Goal: Navigation & Orientation: Find specific page/section

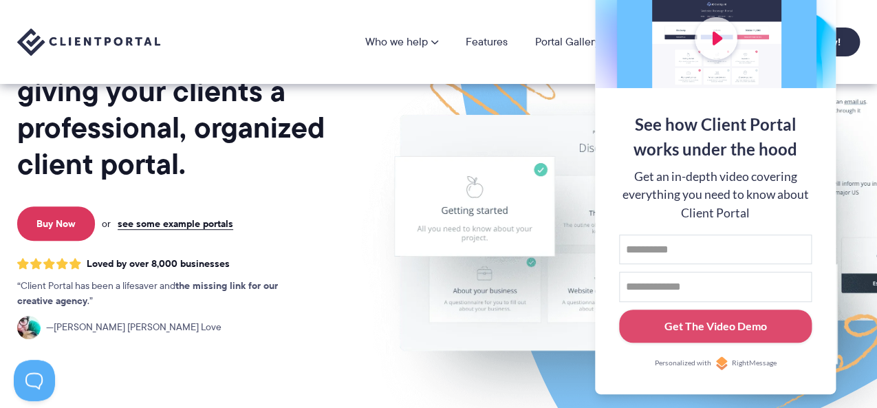
scroll to position [138, 0]
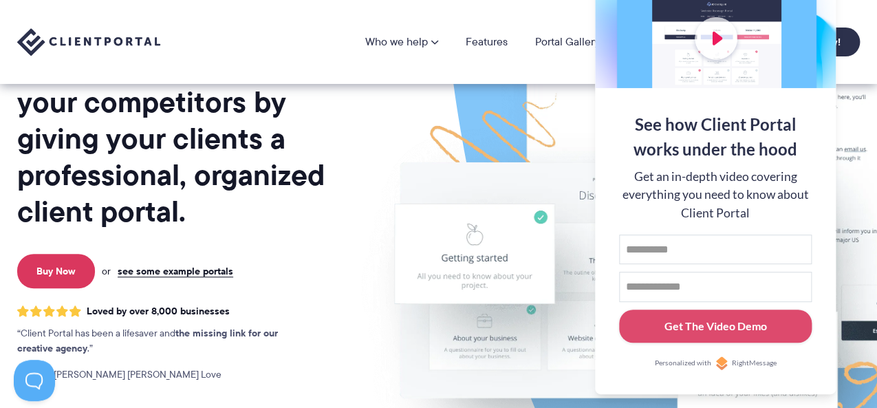
click at [453, 230] on img at bounding box center [721, 203] width 771 height 660
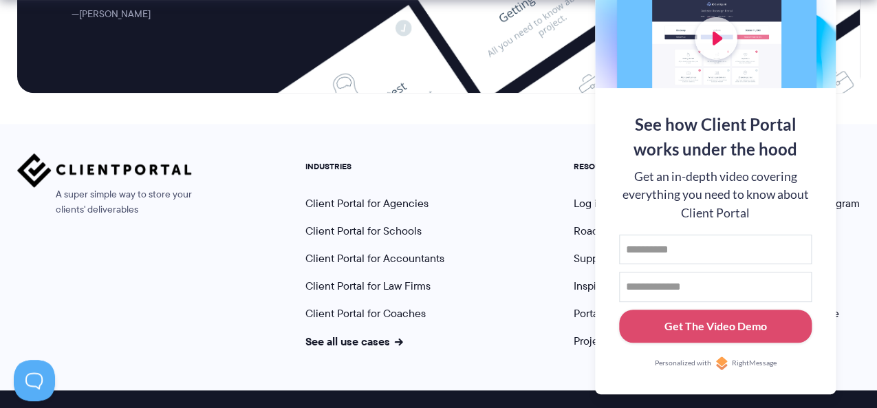
scroll to position [6061, 0]
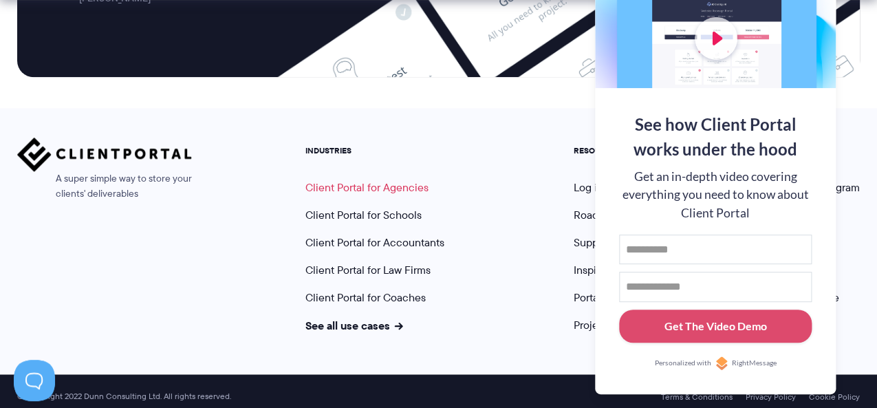
click at [411, 180] on link "Client Portal for Agencies" at bounding box center [367, 188] width 123 height 16
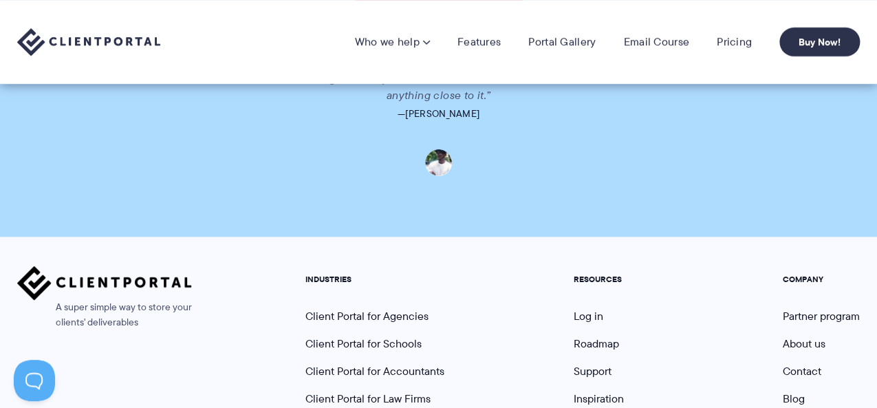
scroll to position [3093, 0]
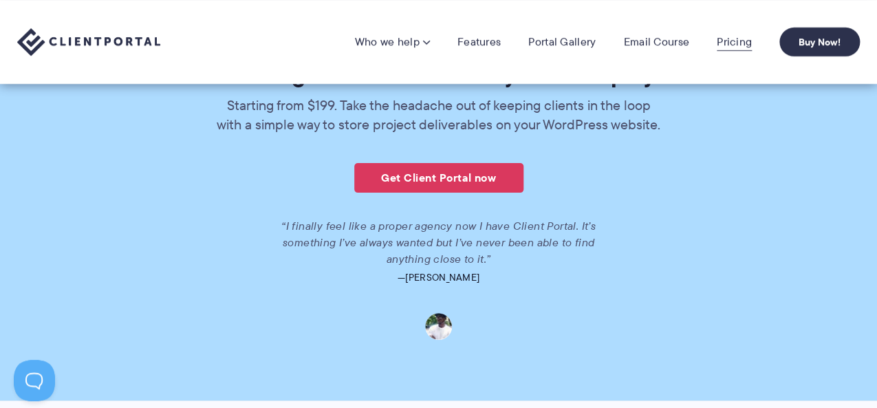
click at [739, 43] on link "Pricing" at bounding box center [734, 42] width 35 height 14
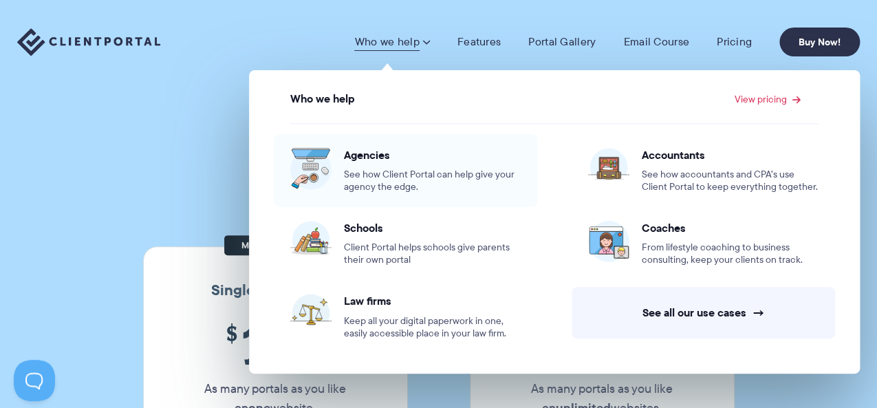
click at [360, 150] on span "Agencies" at bounding box center [432, 155] width 177 height 14
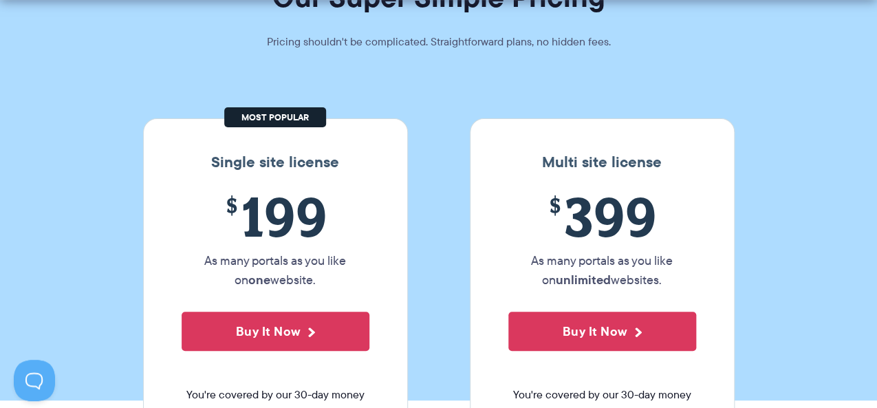
scroll to position [132, 0]
